Goal: Information Seeking & Learning: Learn about a topic

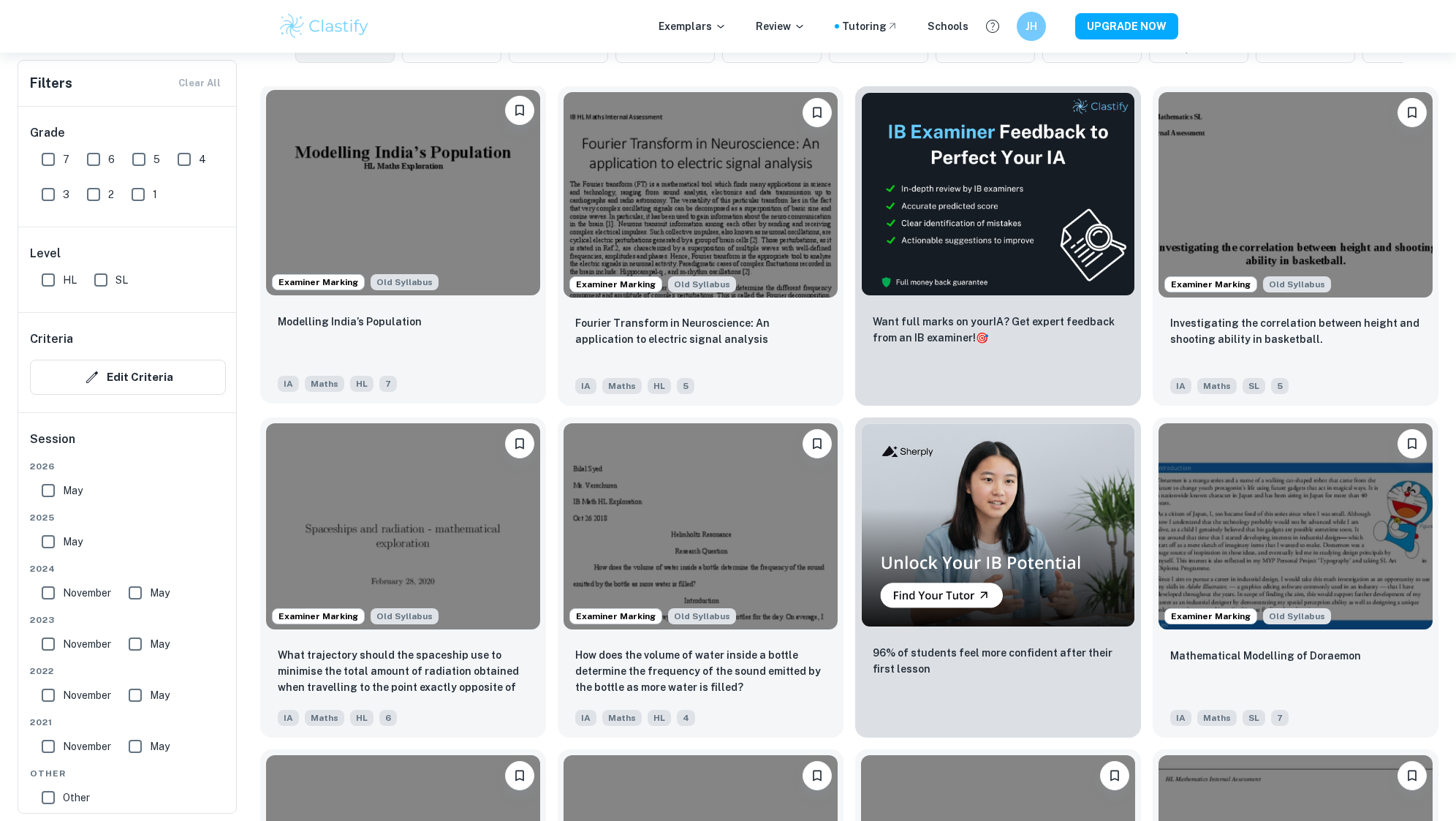
scroll to position [365, 0]
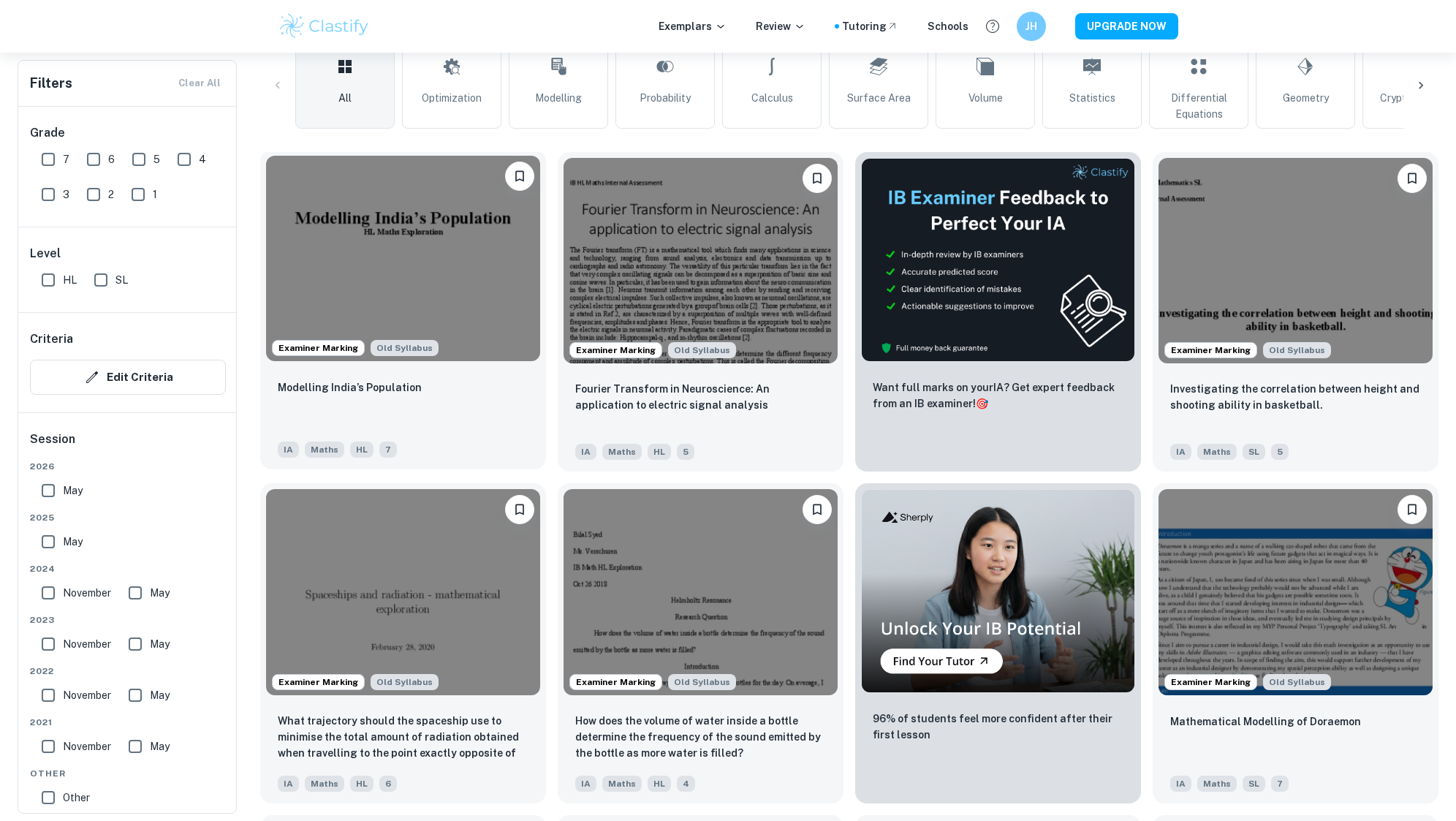
click at [441, 257] on img at bounding box center [402, 259] width 274 height 206
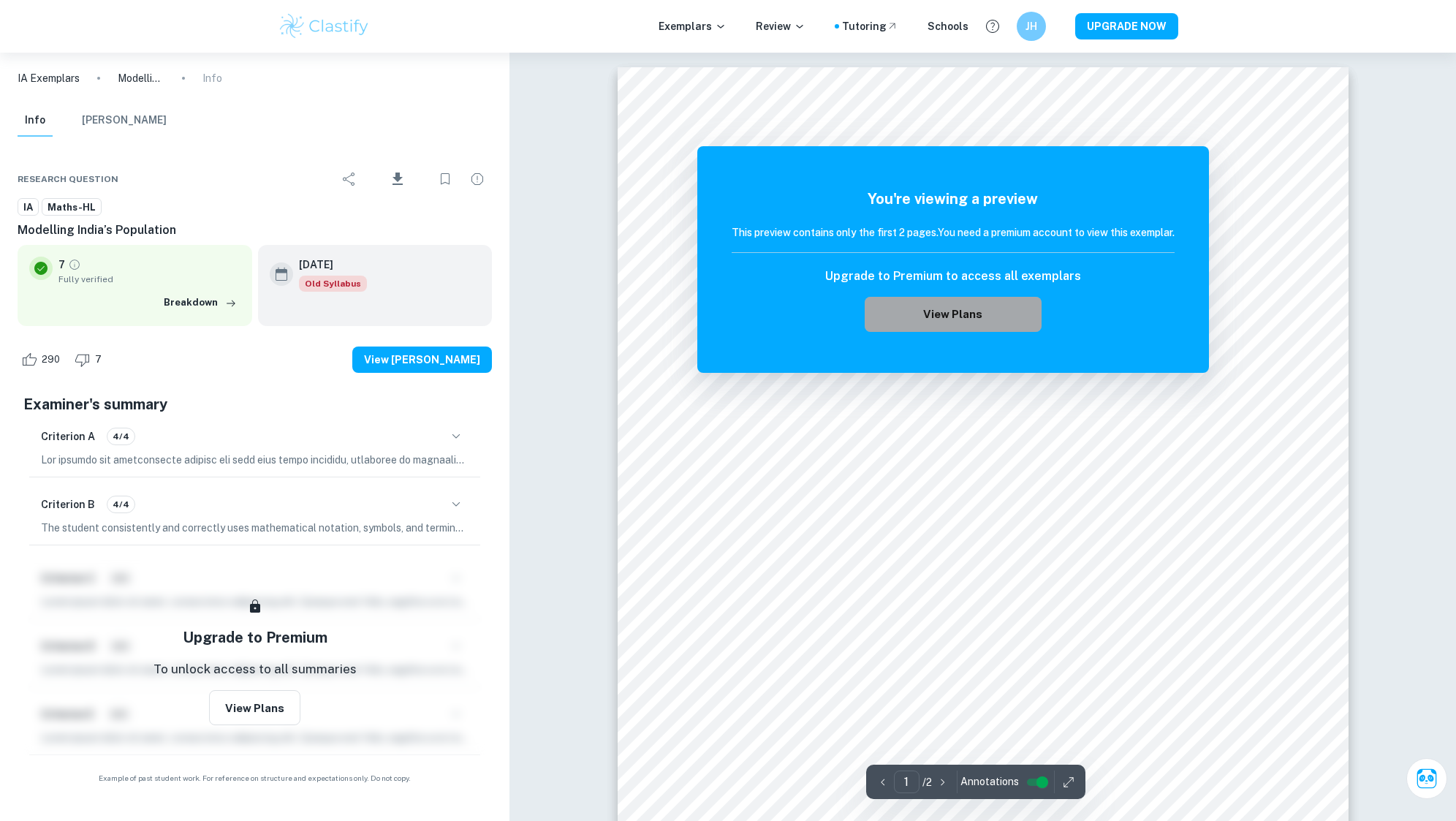
click at [930, 299] on button "View Plans" at bounding box center [954, 315] width 177 height 35
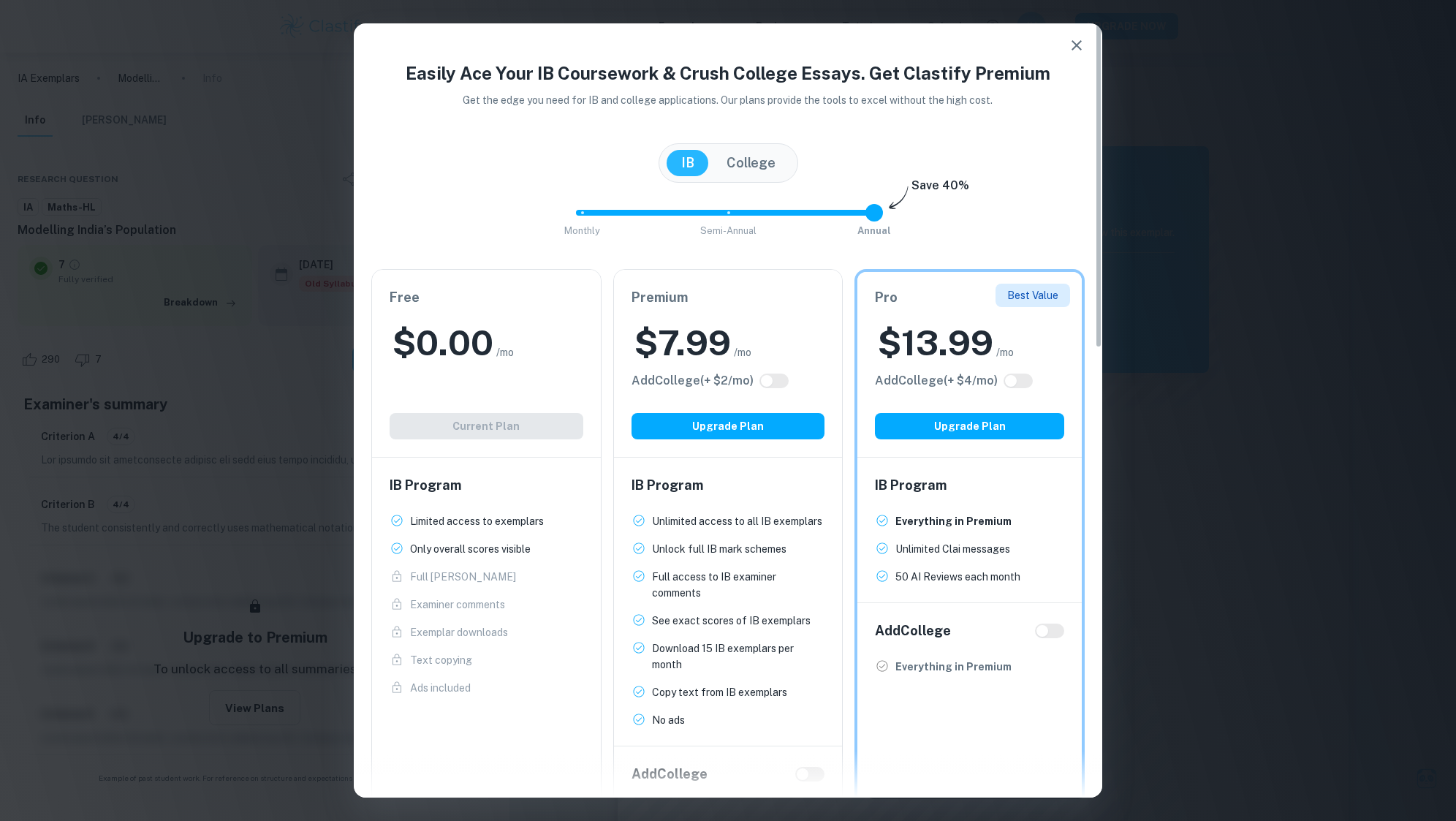
click at [941, 319] on h2 "$ 13.99" at bounding box center [936, 342] width 115 height 47
click at [1075, 46] on icon "button" at bounding box center [1077, 45] width 11 height 11
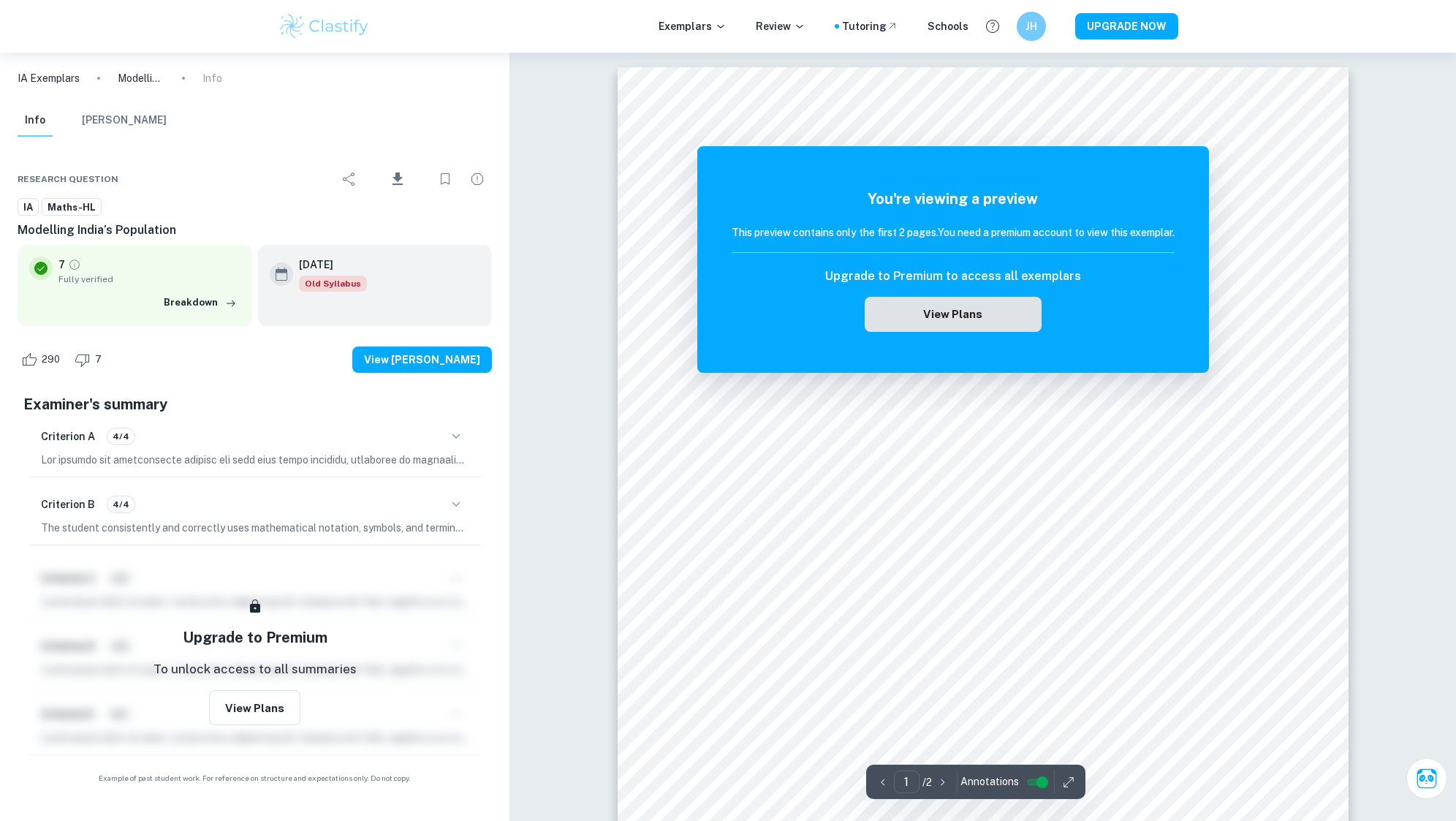
click at [977, 312] on button "View Plans" at bounding box center [954, 315] width 177 height 35
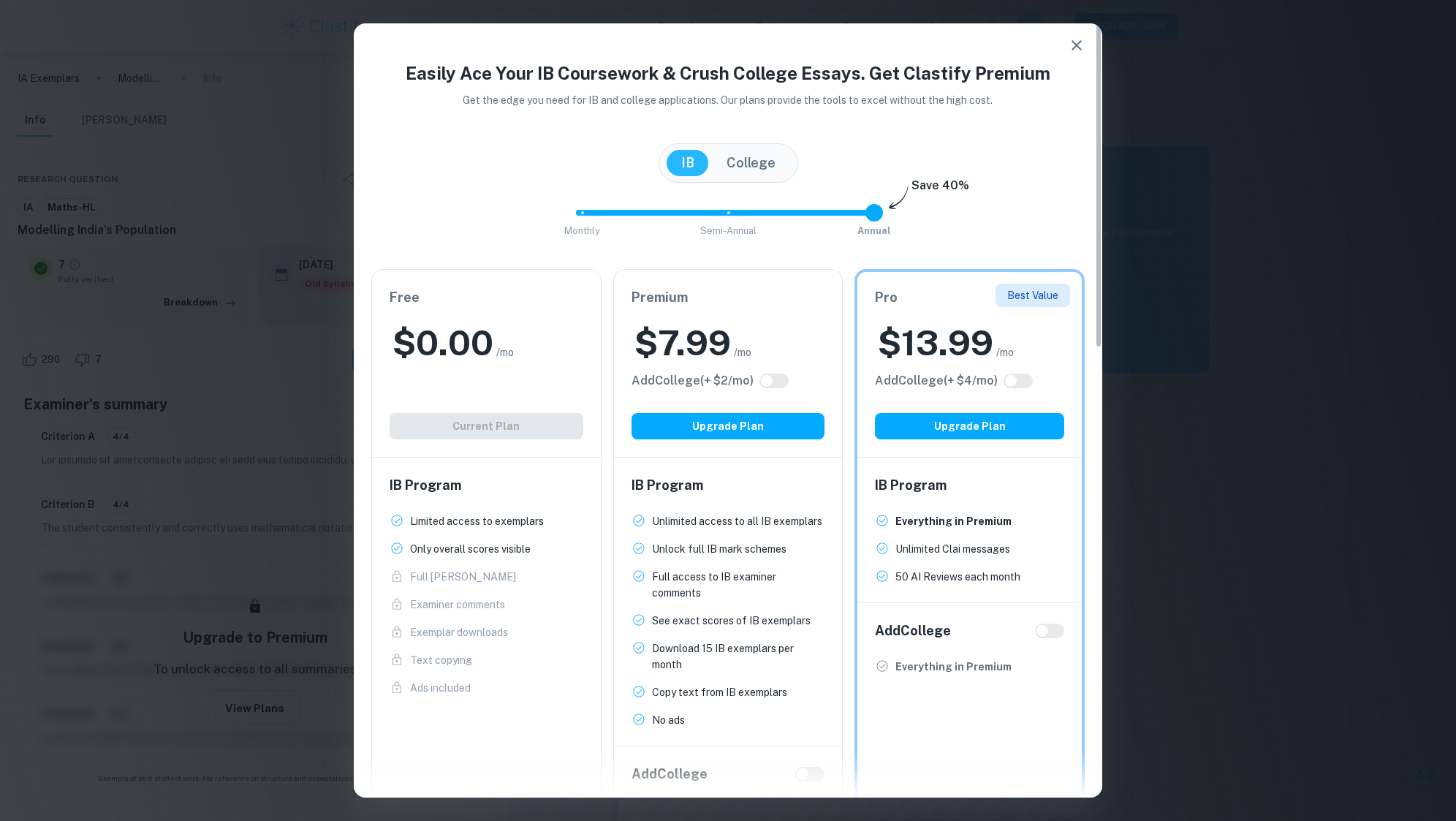
click at [1082, 43] on icon "button" at bounding box center [1077, 45] width 18 height 18
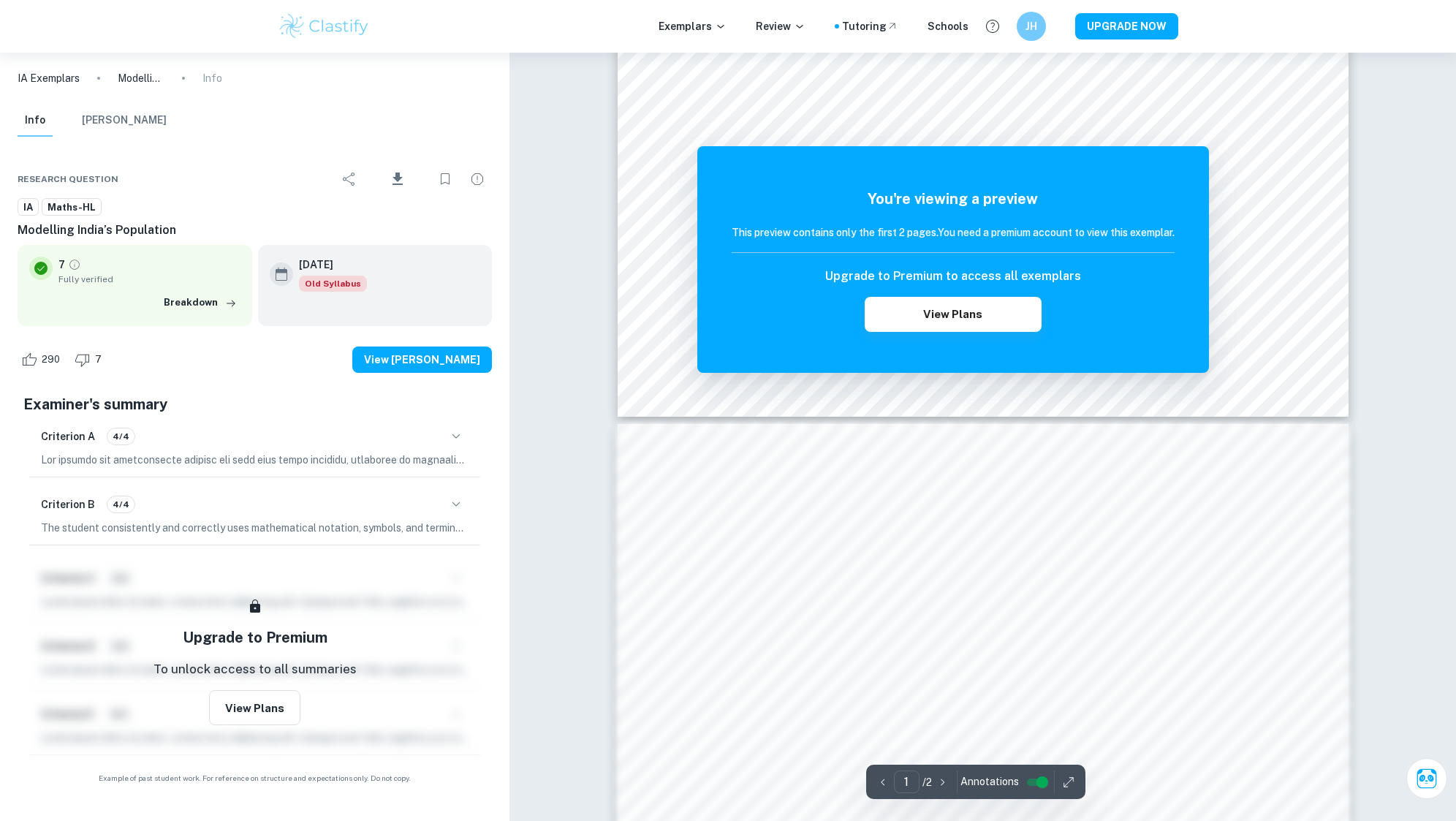
scroll to position [544, 0]
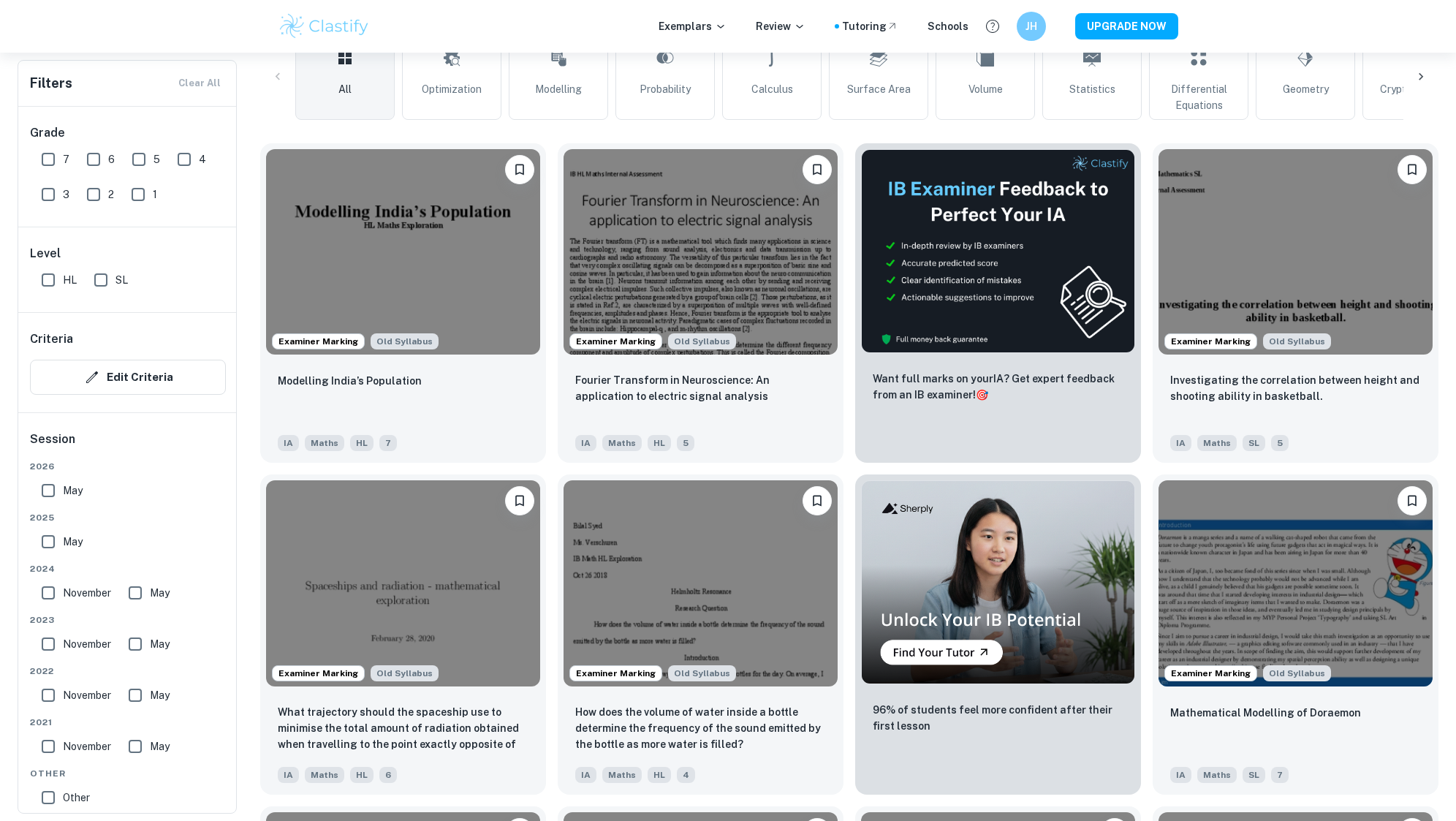
scroll to position [293, 0]
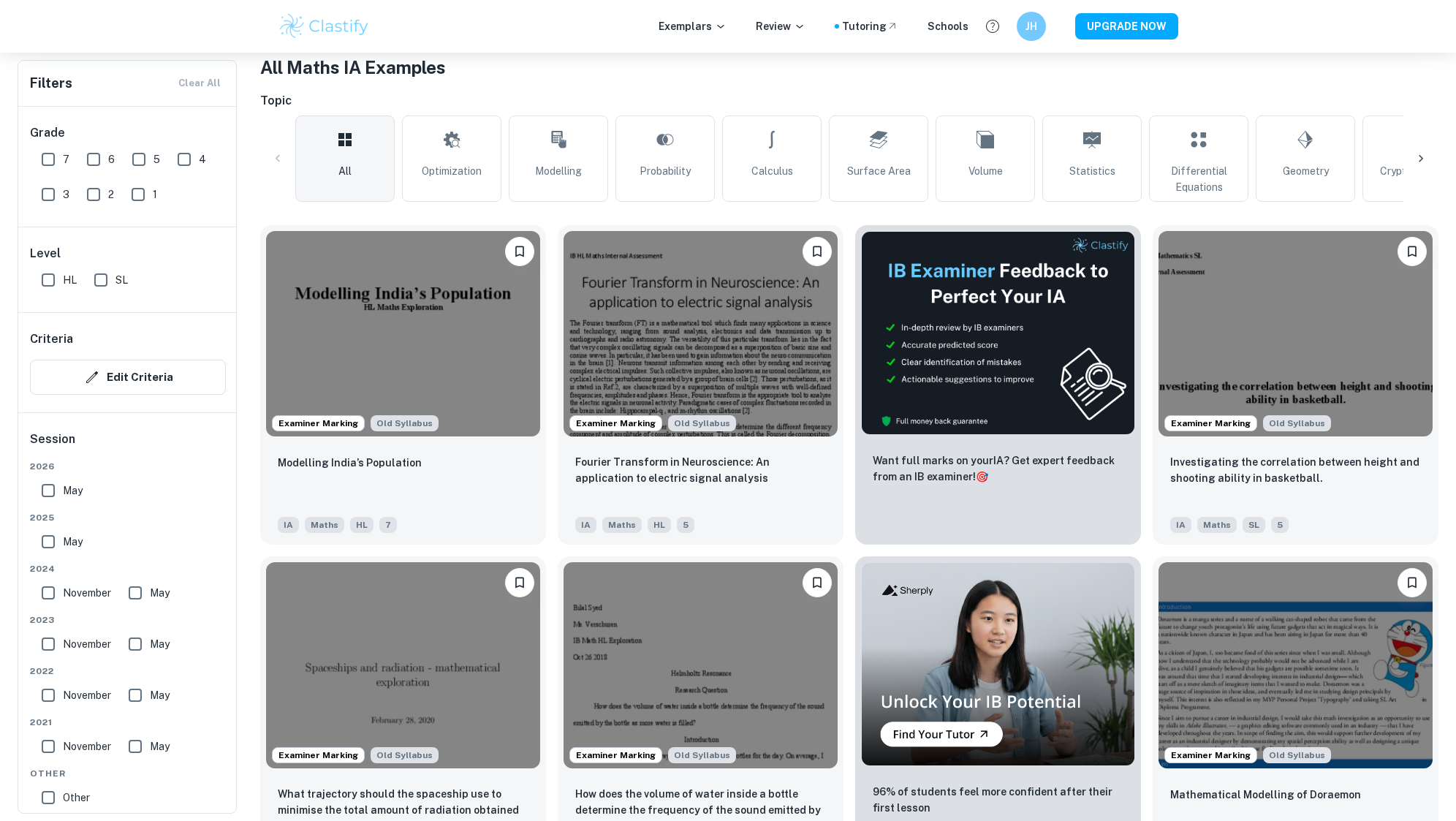
click at [52, 160] on input "7" at bounding box center [48, 159] width 29 height 29
checkbox input "true"
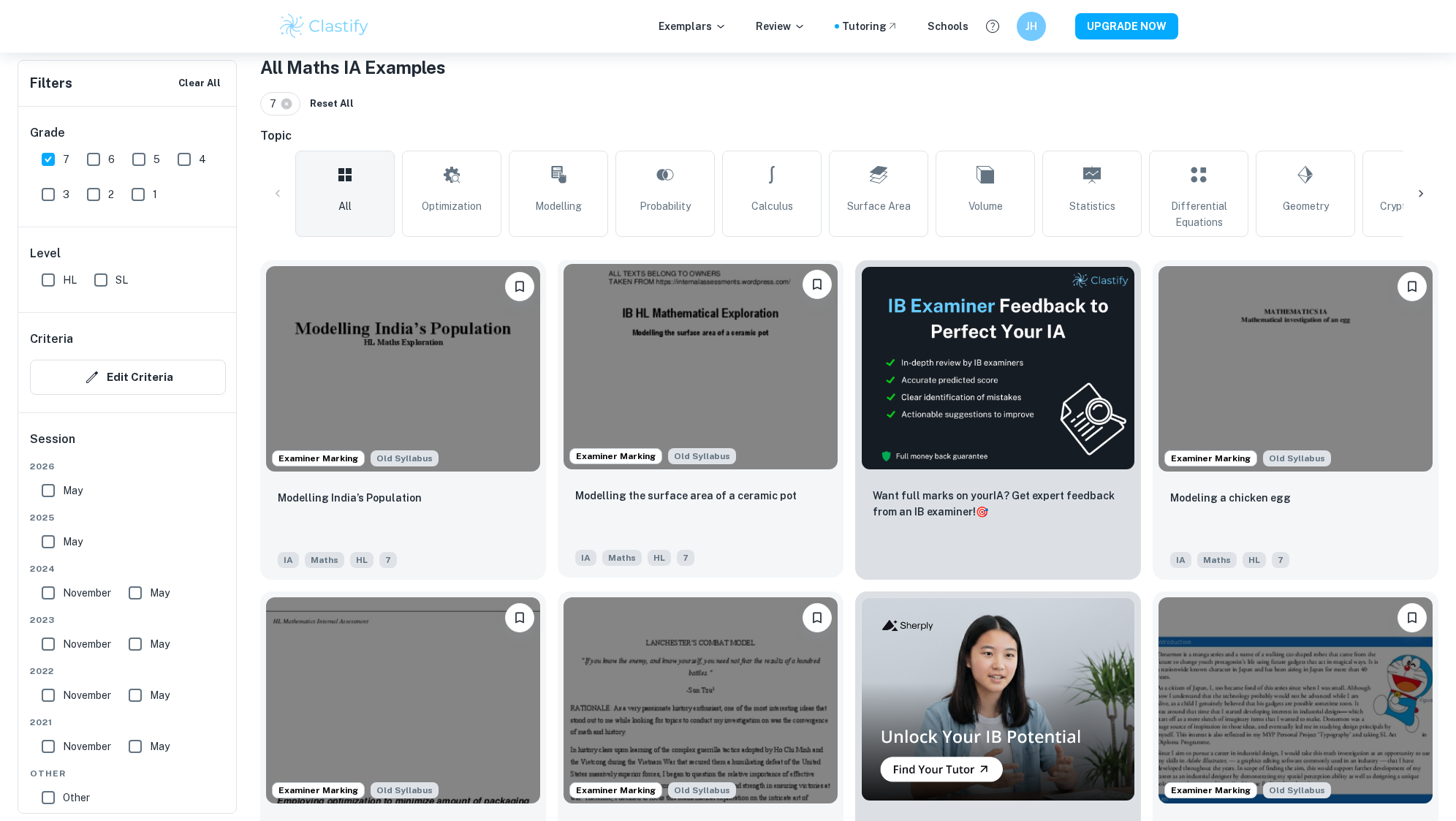
click at [756, 373] on img at bounding box center [700, 367] width 274 height 206
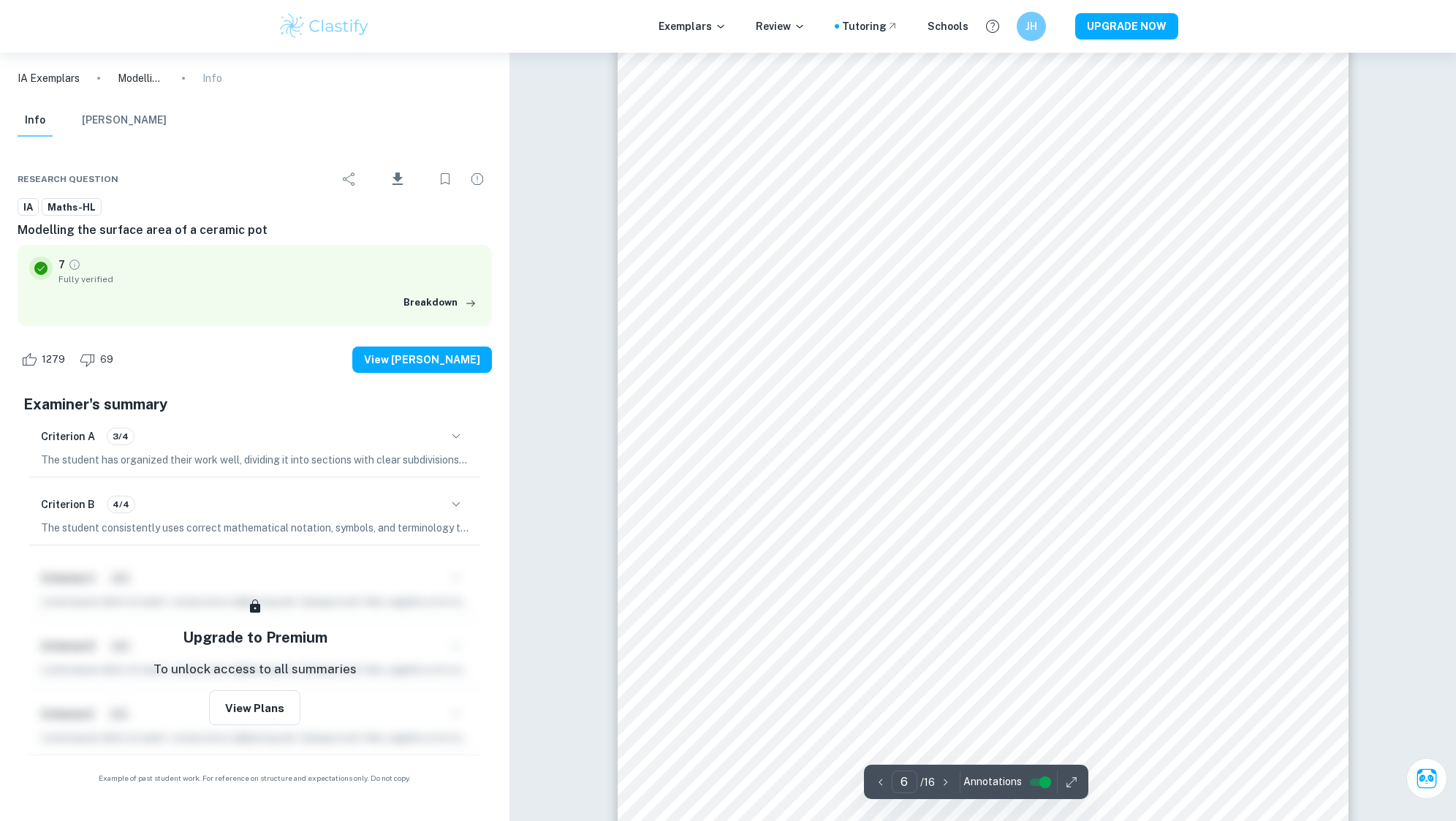
scroll to position [4973, 0]
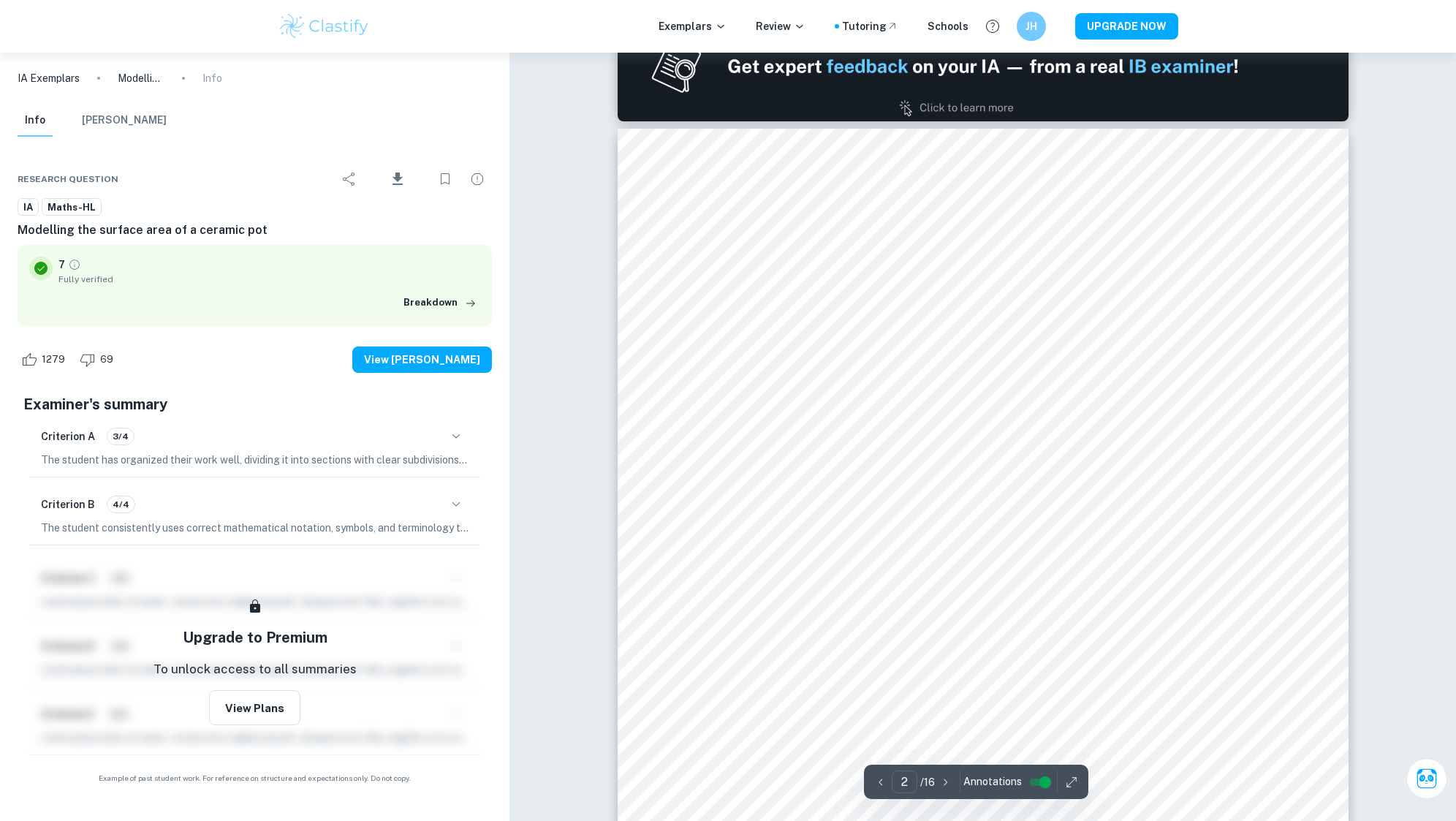
type input "1"
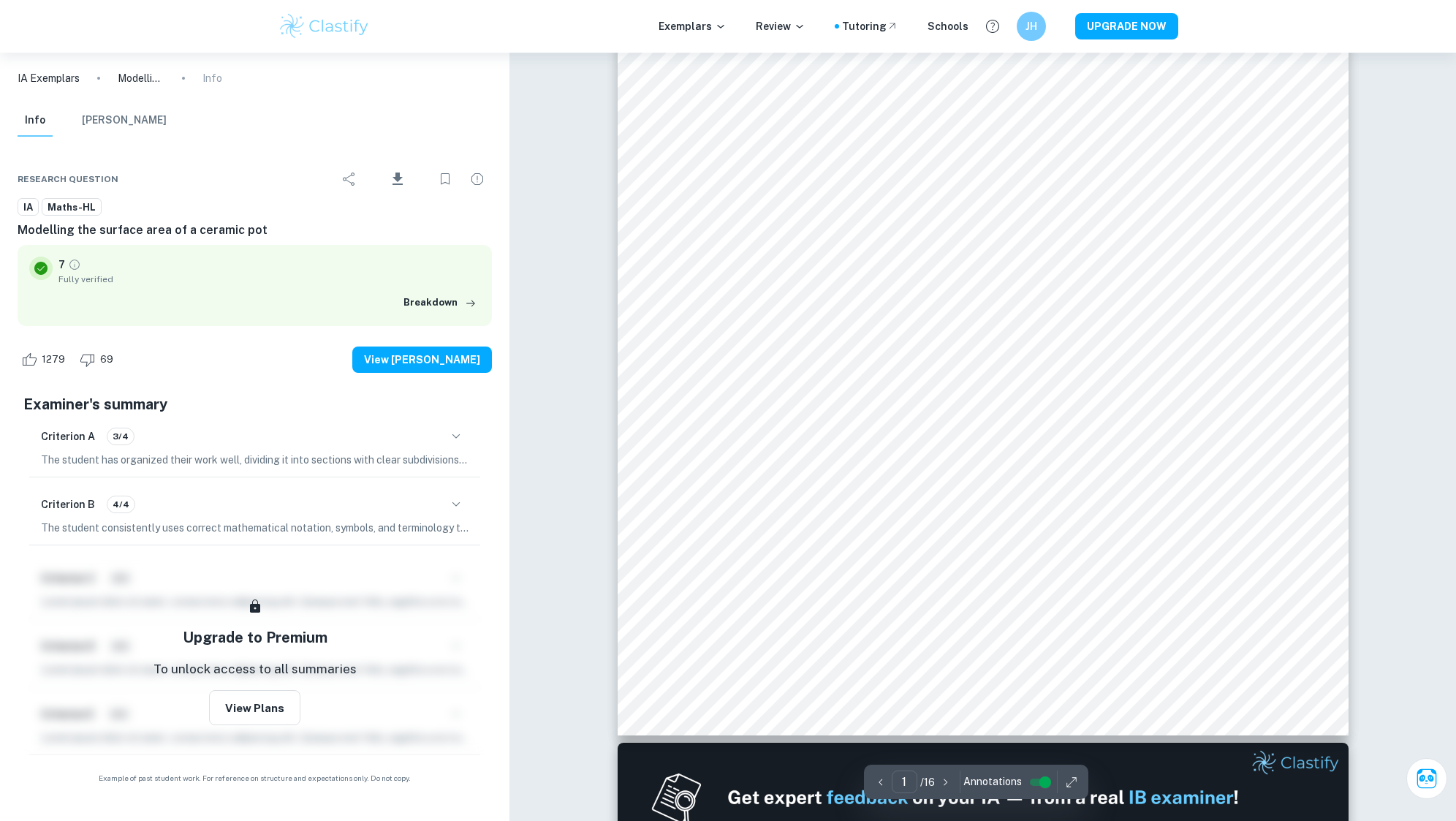
scroll to position [0, 0]
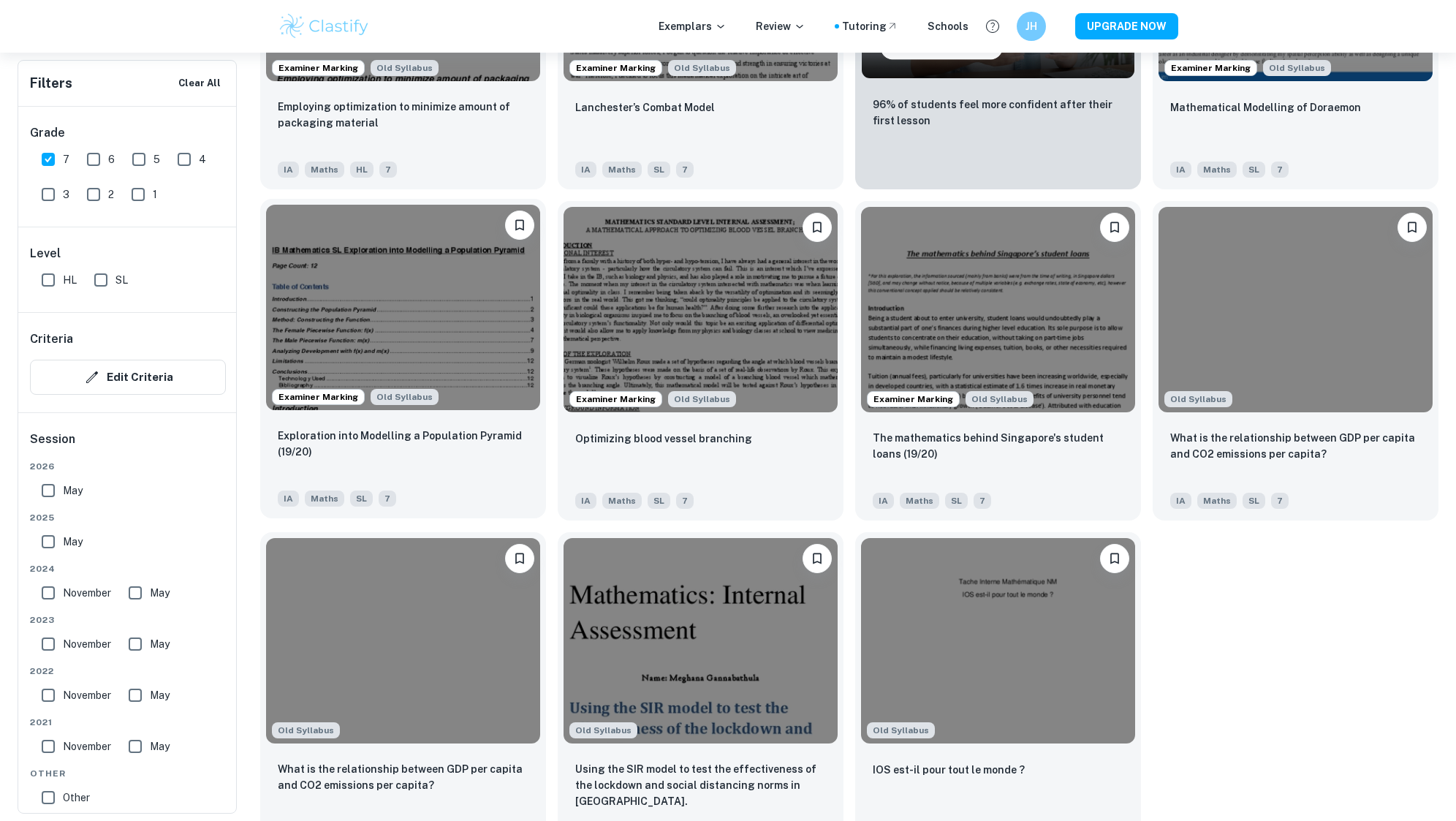
scroll to position [1024, 0]
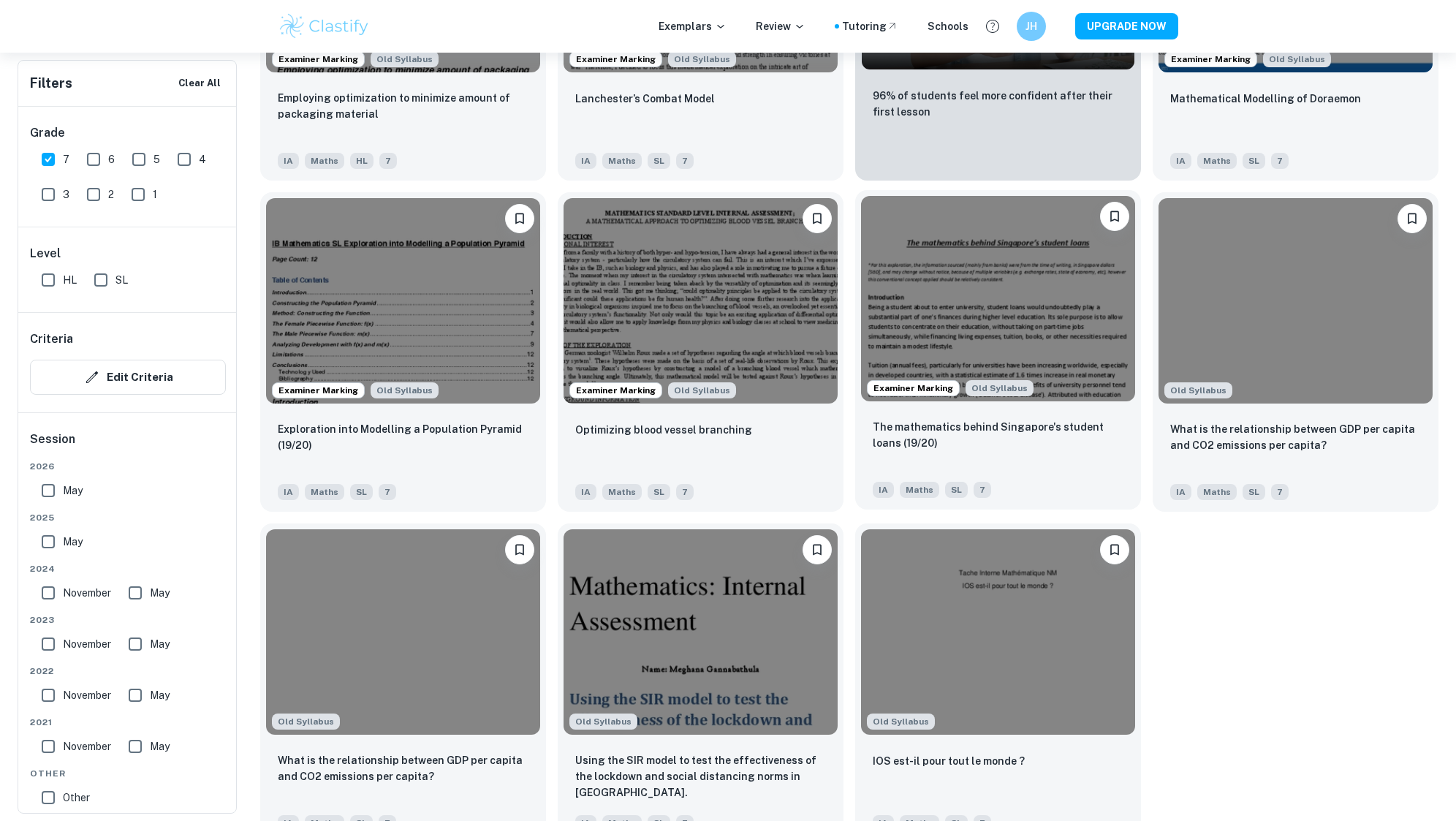
click at [1024, 286] on img at bounding box center [998, 299] width 274 height 206
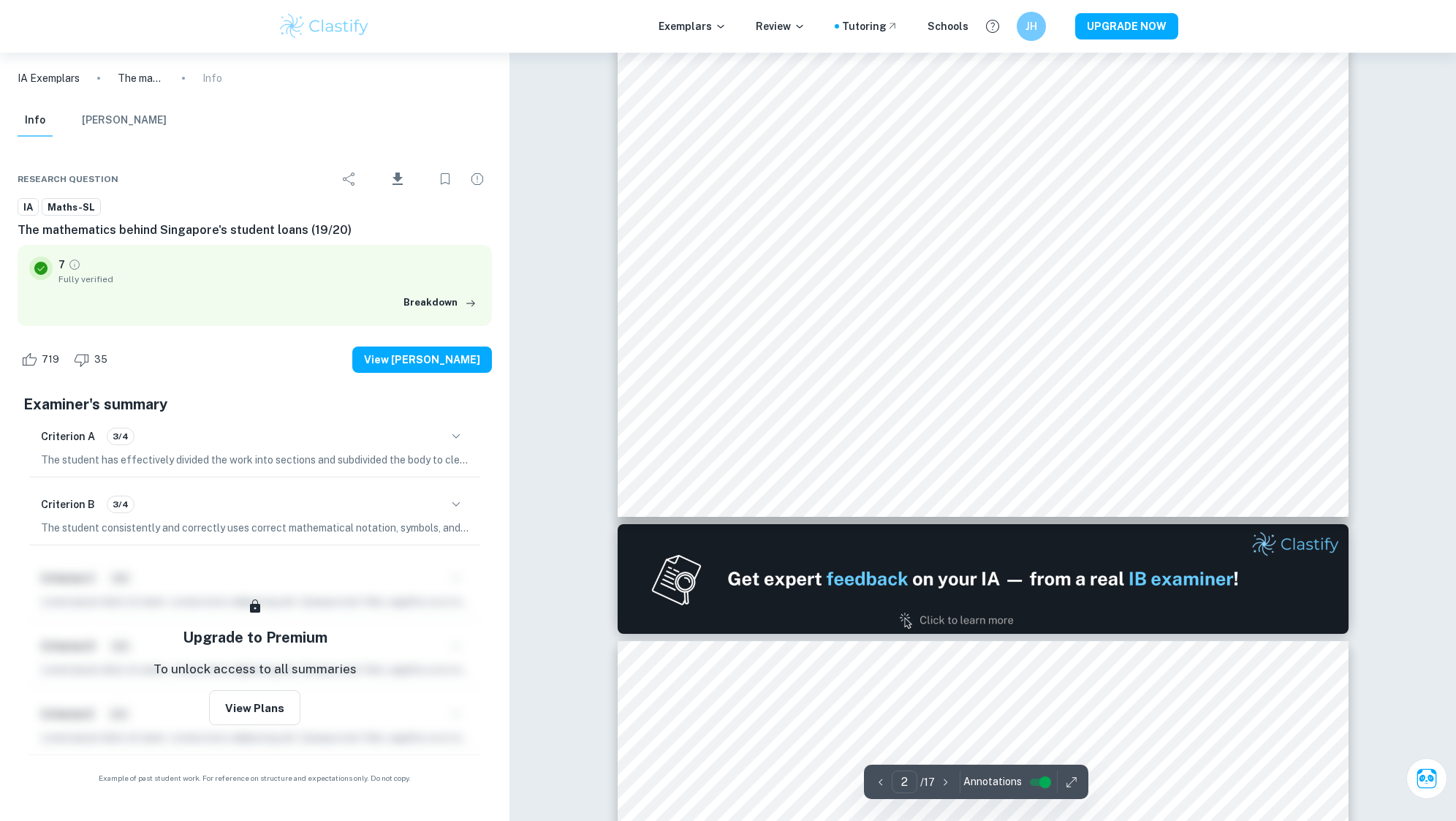
scroll to position [1170, 0]
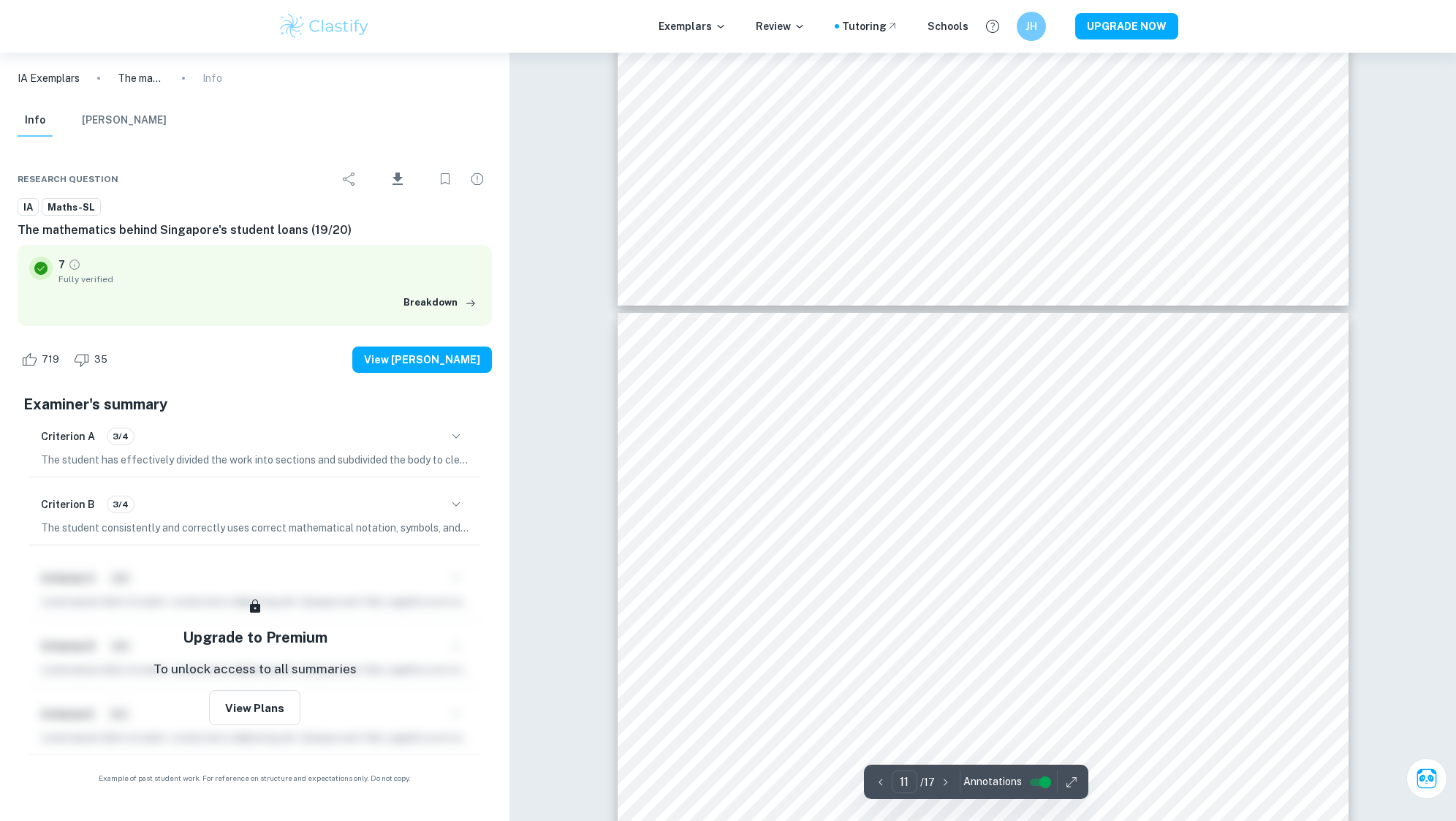
type input "12"
